Goal: Task Accomplishment & Management: Complete application form

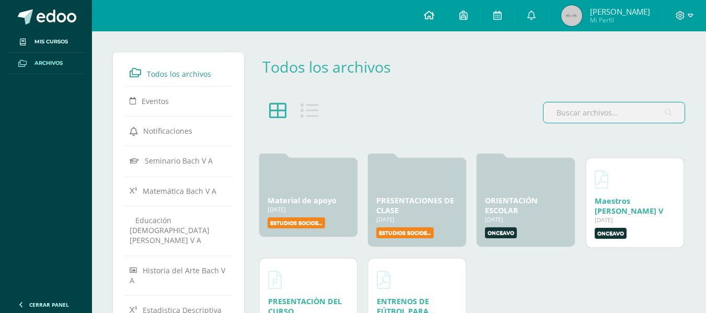
click at [447, 16] on link at bounding box center [429, 15] width 36 height 31
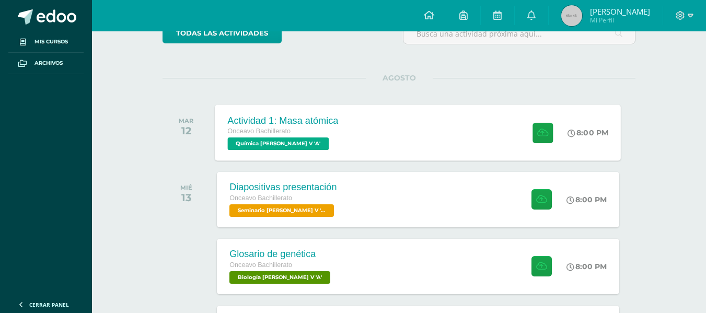
scroll to position [103, 0]
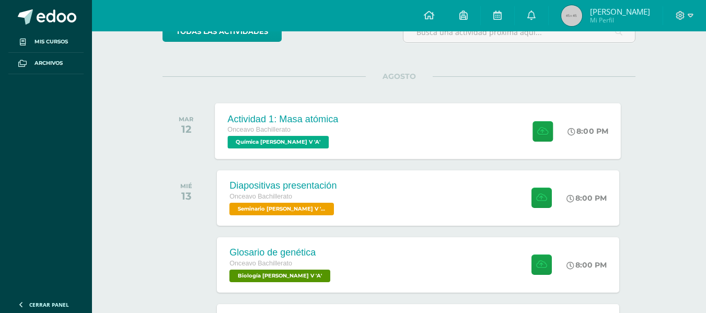
click at [327, 132] on div "Onceavo Bachillerato" at bounding box center [283, 129] width 111 height 11
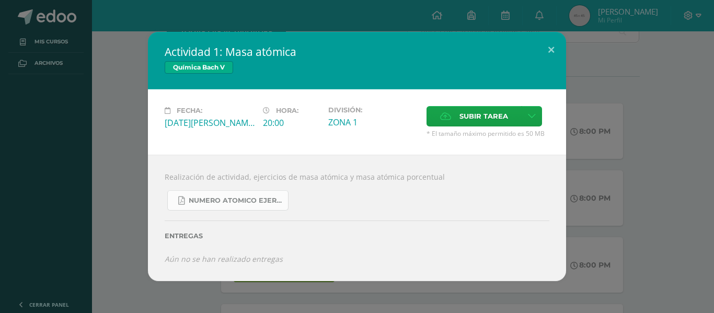
click at [267, 201] on span "Numero atomico ejercicios.pdf" at bounding box center [236, 201] width 94 height 8
click at [612, 183] on div "Actividad 1: Masa atómica Química Bach V Fecha: Martes 12 de Agosto Hora: 20:00…" at bounding box center [357, 156] width 706 height 249
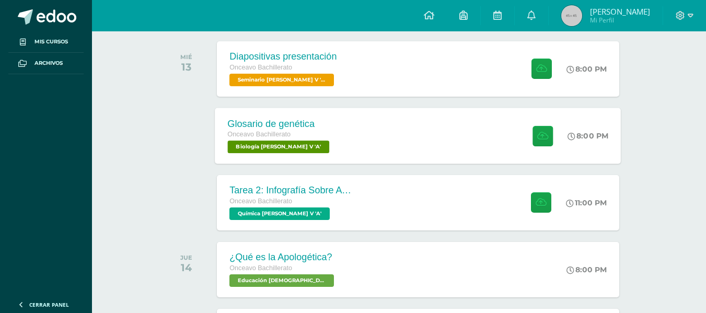
scroll to position [235, 0]
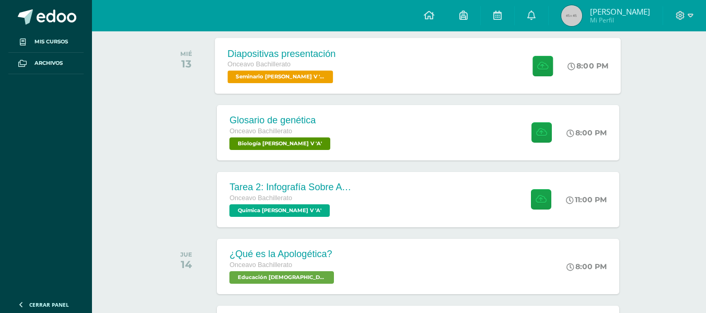
click at [345, 82] on div "Diapositivas presentación Onceavo Bachillerato Seminario Bach V 'A'" at bounding box center [281, 66] width 133 height 56
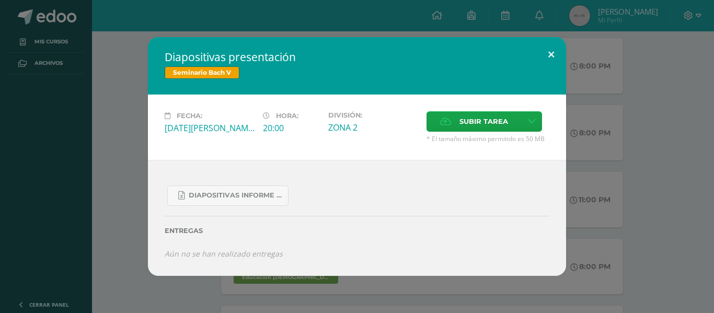
click at [551, 52] on button at bounding box center [551, 55] width 30 height 36
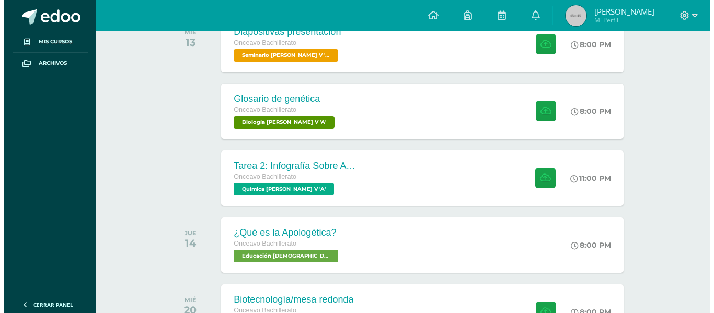
scroll to position [250, 0]
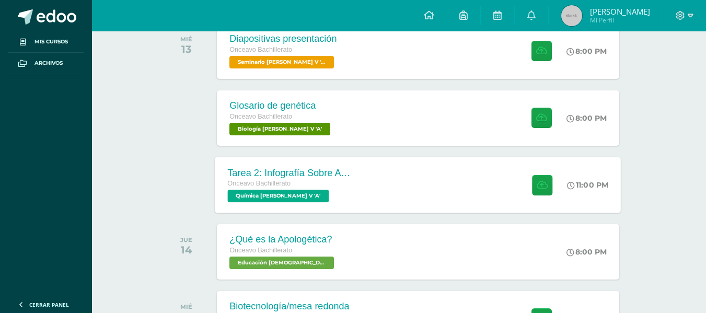
click at [329, 198] on div "Onceavo Bachillerato Química Bach V 'A'" at bounding box center [291, 190] width 126 height 24
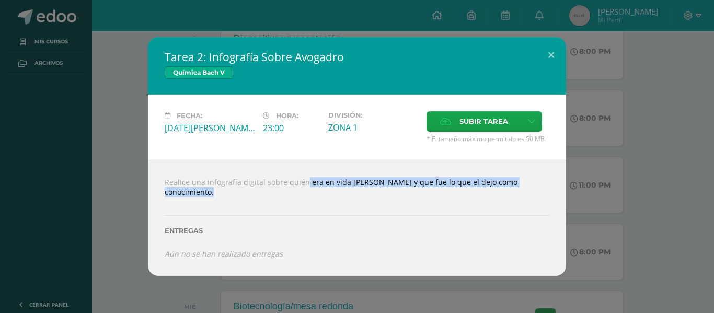
drag, startPoint x: 306, startPoint y: 200, endPoint x: 284, endPoint y: 183, distance: 28.0
click at [284, 183] on div "Realice una infografía digital sobre quién era en vida Amadeo Avogadro y que fu…" at bounding box center [357, 218] width 418 height 116
copy div "quién era en vida Amadeo Avogadro y que fue lo que el dejo como conocimiento."
click at [503, 124] on span "Subir tarea" at bounding box center [483, 121] width 49 height 19
click at [0, 0] on input "Subir tarea" at bounding box center [0, 0] width 0 height 0
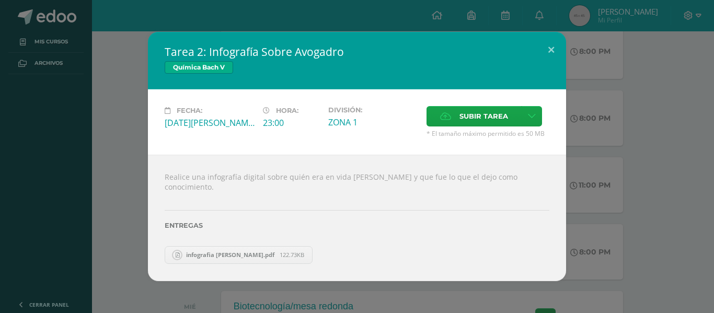
click at [245, 255] on span "infografia amadeo avogadro.pdf" at bounding box center [230, 255] width 99 height 8
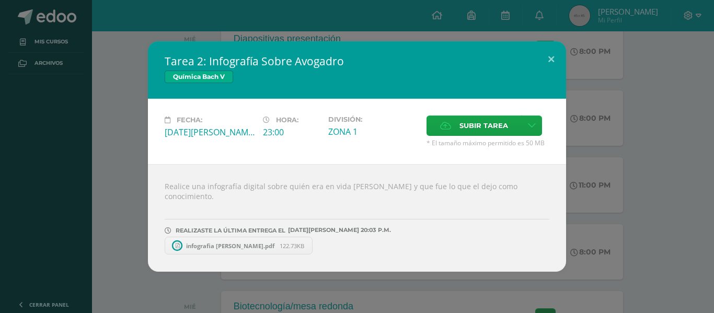
click at [236, 246] on span "infografia amadeo avogadro.pdf" at bounding box center [230, 246] width 99 height 8
